Goal: Navigation & Orientation: Go to known website

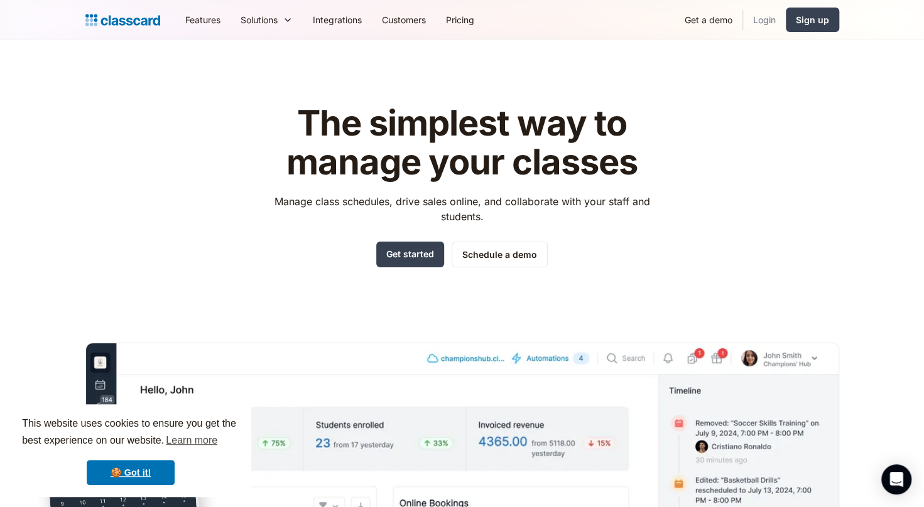
click at [759, 17] on link "Login" at bounding box center [764, 20] width 43 height 28
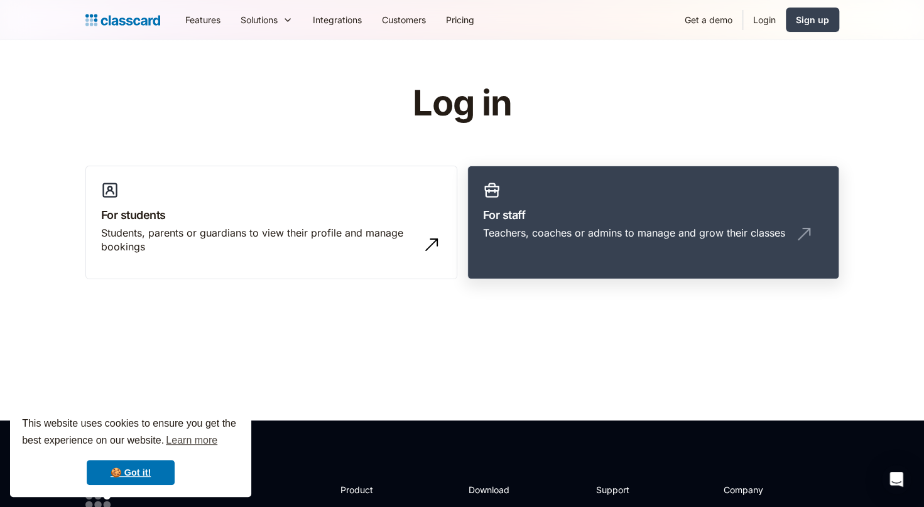
click at [545, 236] on div "Teachers, coaches or admins to manage and grow their classes" at bounding box center [634, 233] width 302 height 14
